Goal: Check status: Check status

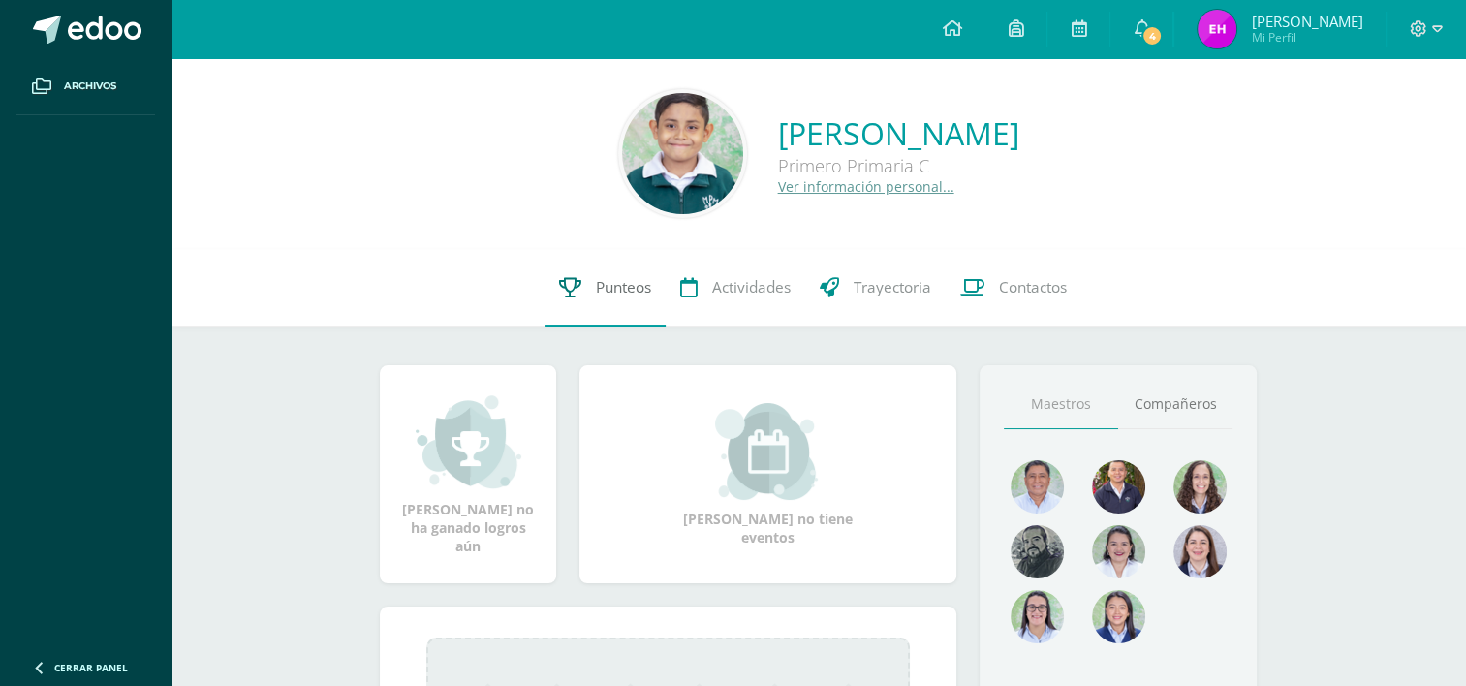
click at [605, 289] on span "Punteos" at bounding box center [623, 287] width 55 height 20
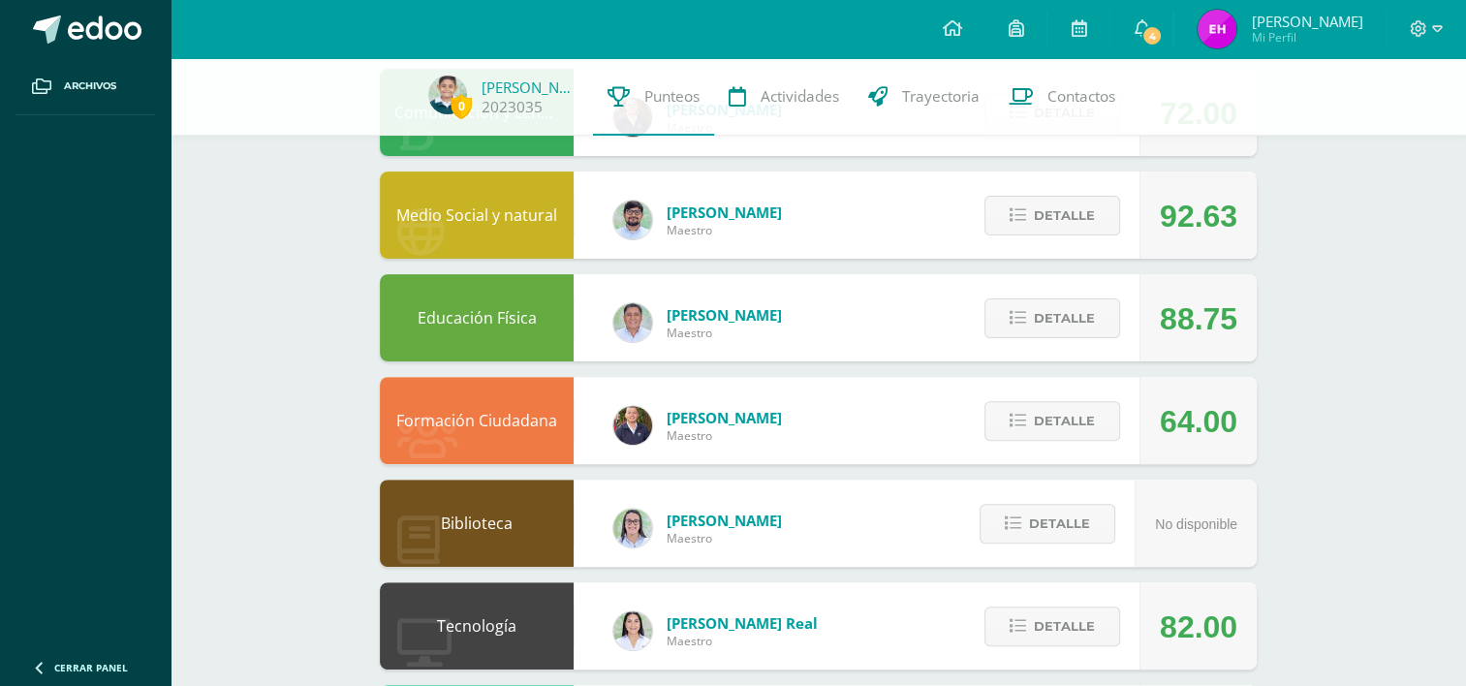
scroll to position [581, 0]
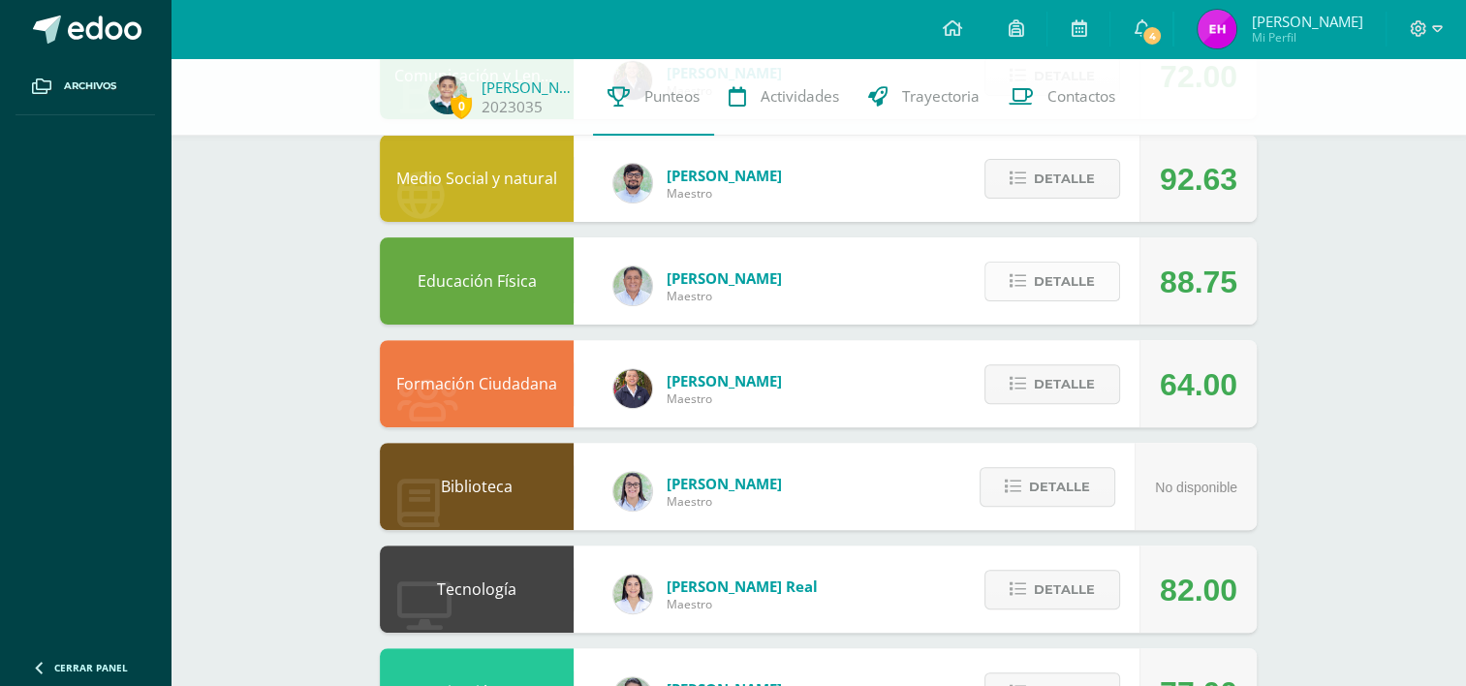
click at [1015, 272] on button "Detalle" at bounding box center [1053, 282] width 136 height 40
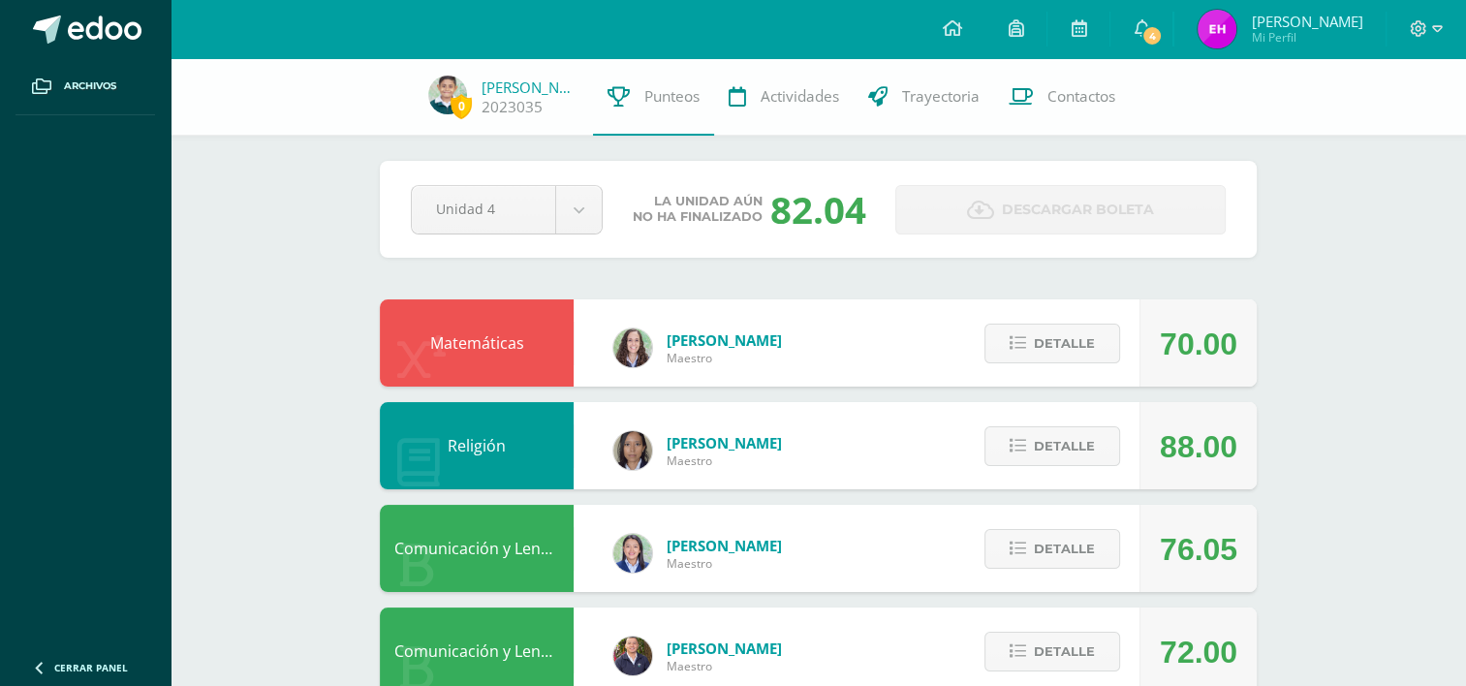
scroll to position [0, 0]
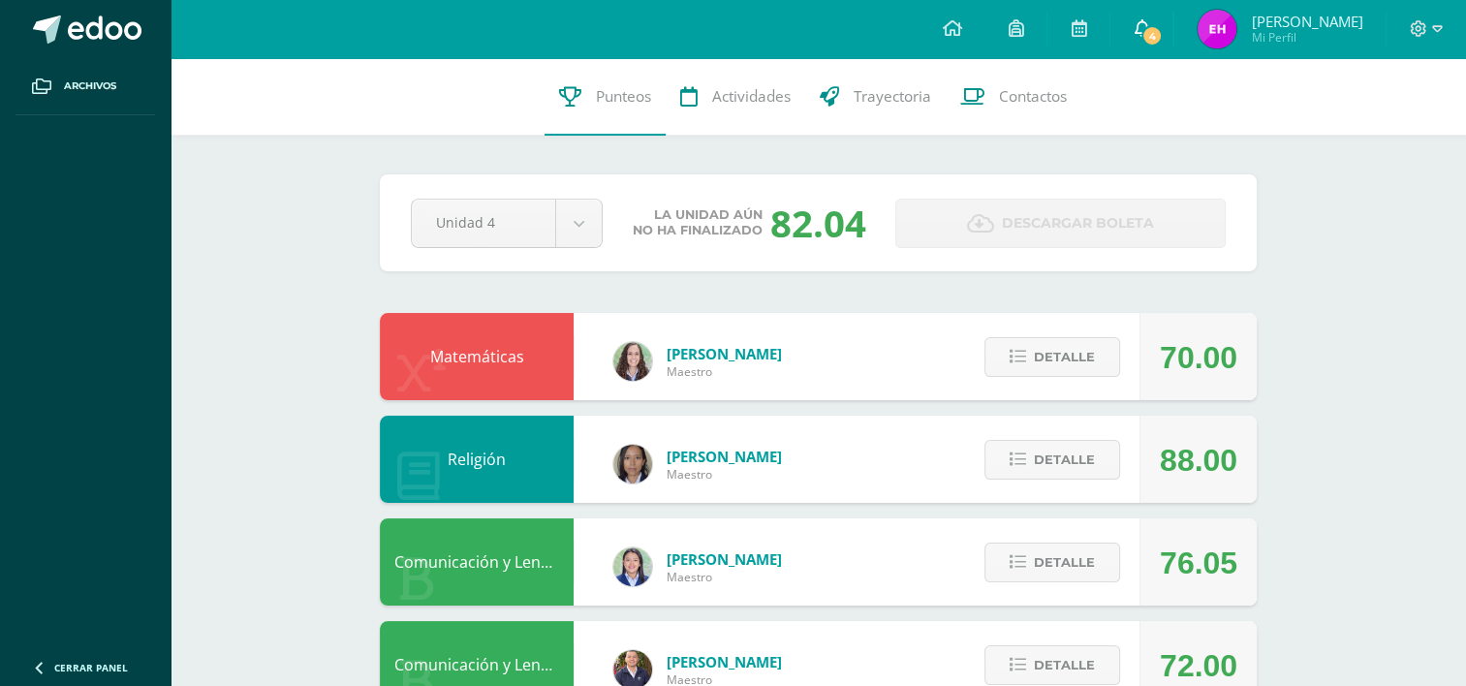
click at [1149, 31] on icon at bounding box center [1142, 27] width 16 height 17
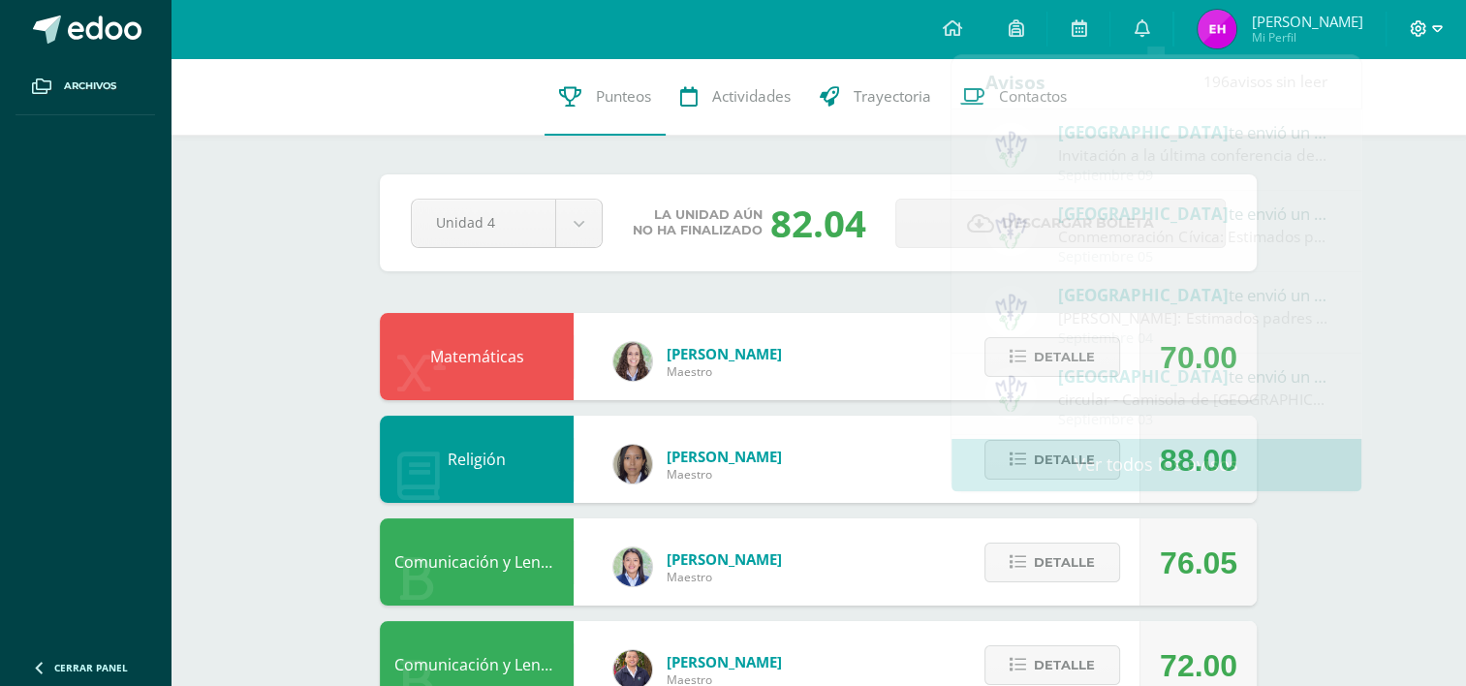
click at [1439, 27] on icon at bounding box center [1437, 28] width 11 height 17
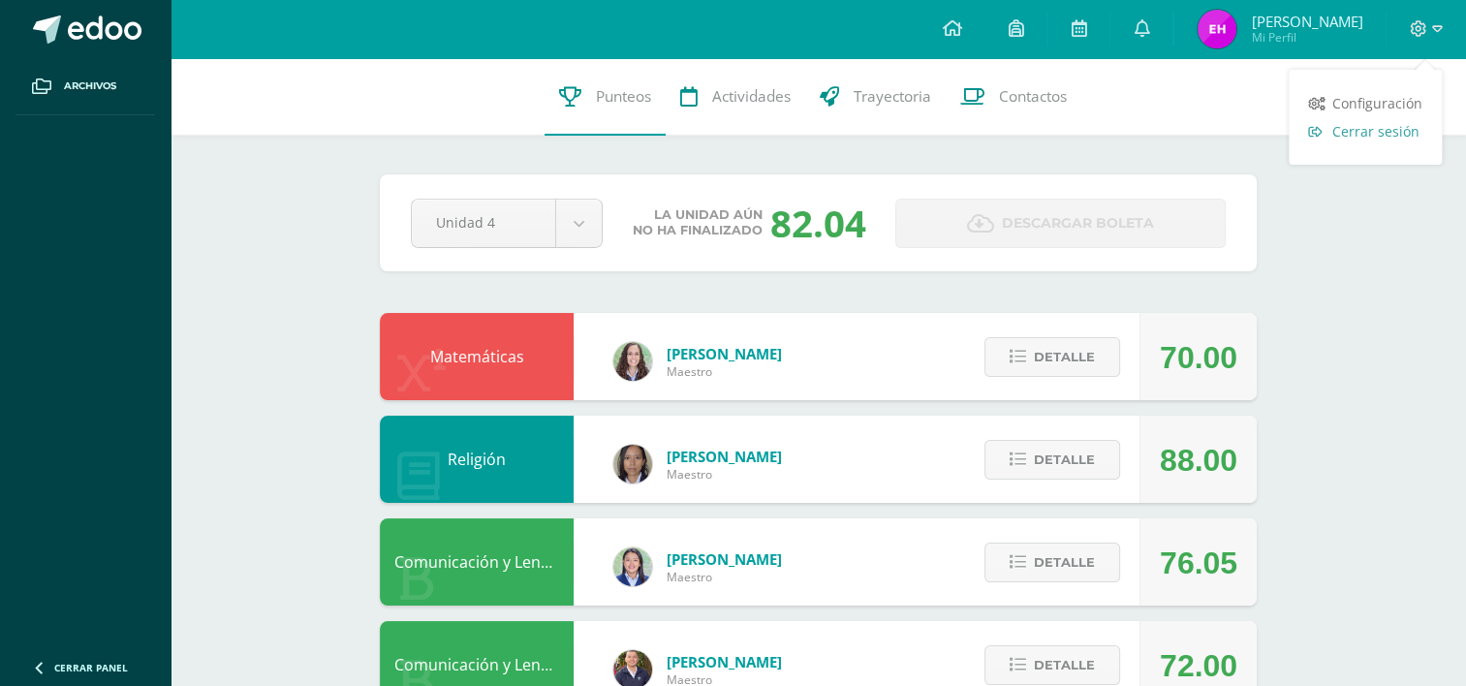
click at [1353, 134] on span "Cerrar sesión" at bounding box center [1376, 131] width 87 height 18
